Goal: Find contact information: Obtain details needed to contact an individual or organization

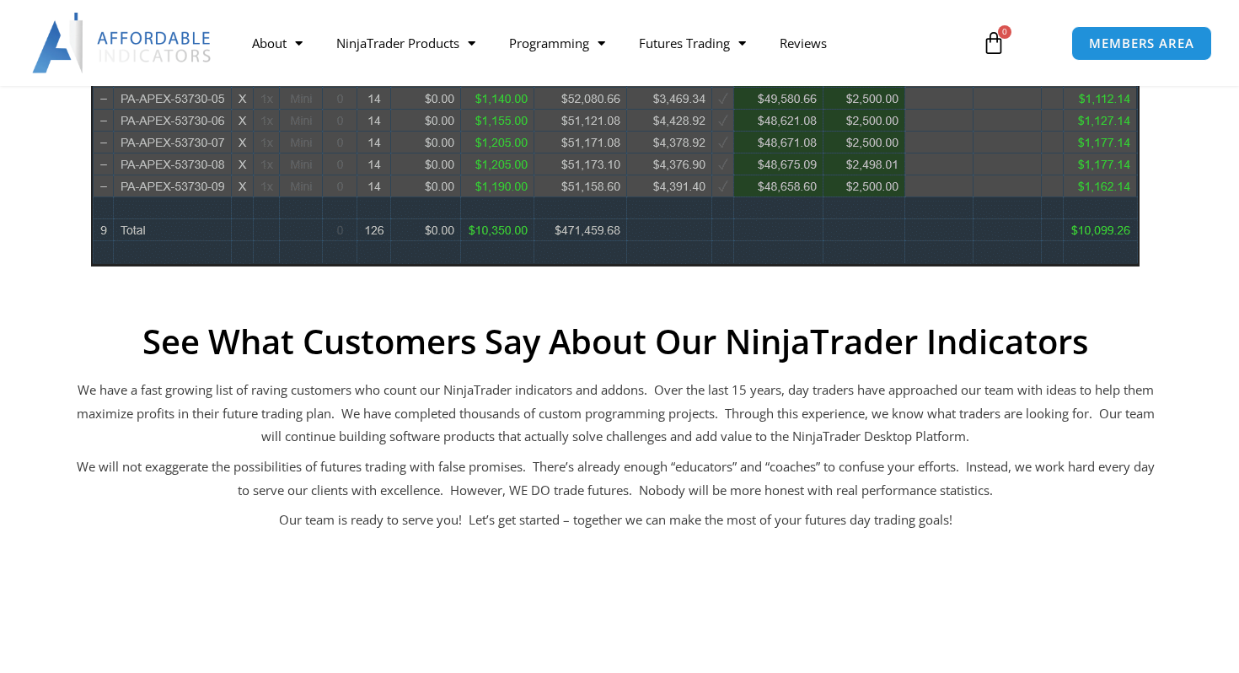
scroll to position [941, 0]
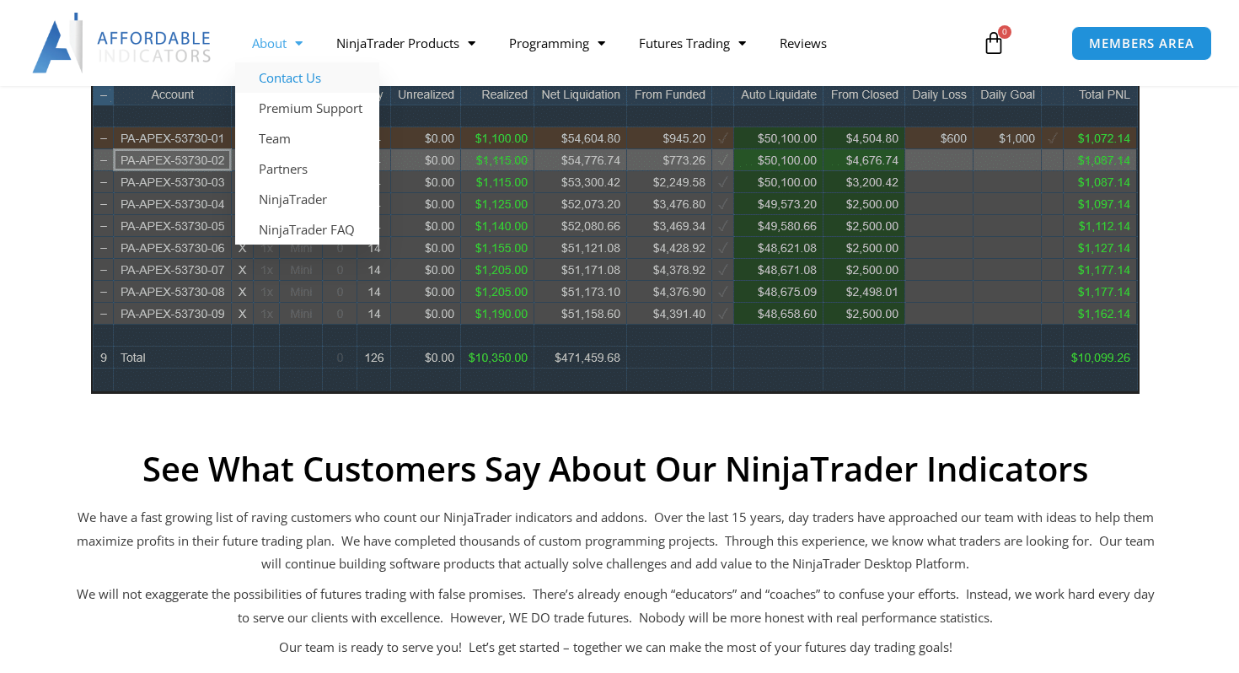
click at [289, 76] on link "Contact Us" at bounding box center [307, 77] width 144 height 30
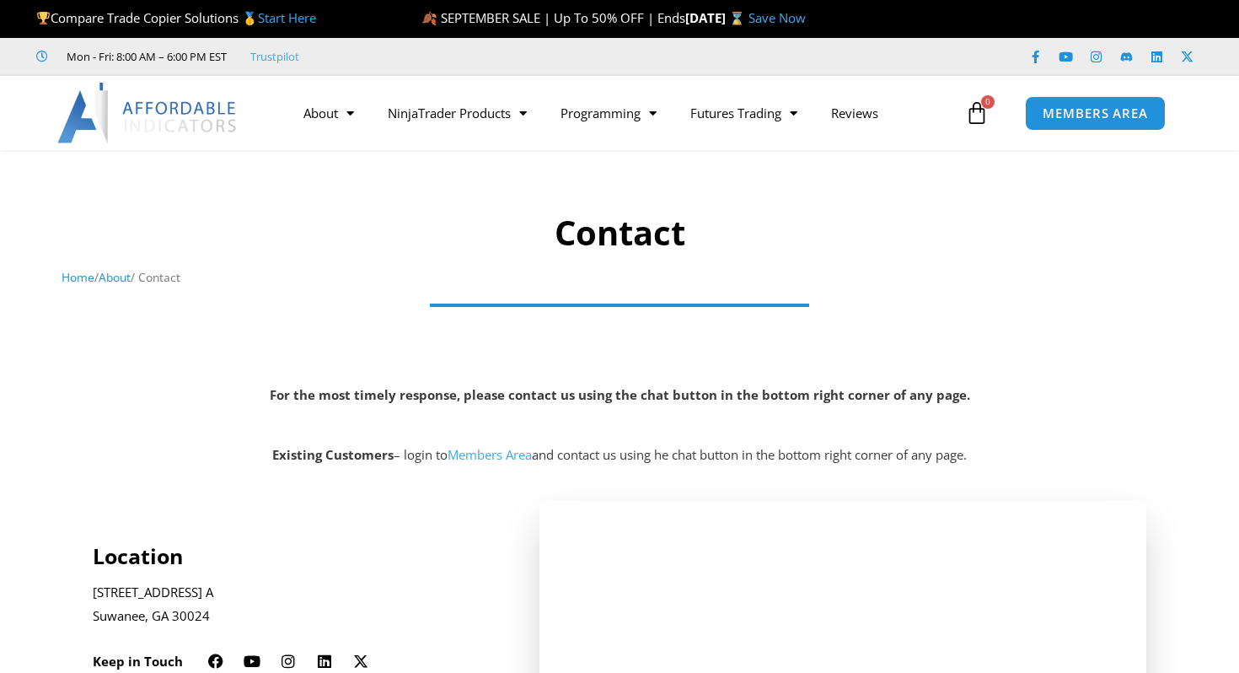
click at [676, 394] on strong "For the most timely response, please contact us using the chat button in the bo…" at bounding box center [620, 394] width 701 height 17
click at [1156, 432] on p at bounding box center [619, 426] width 1222 height 24
